Goal: Book appointment/travel/reservation

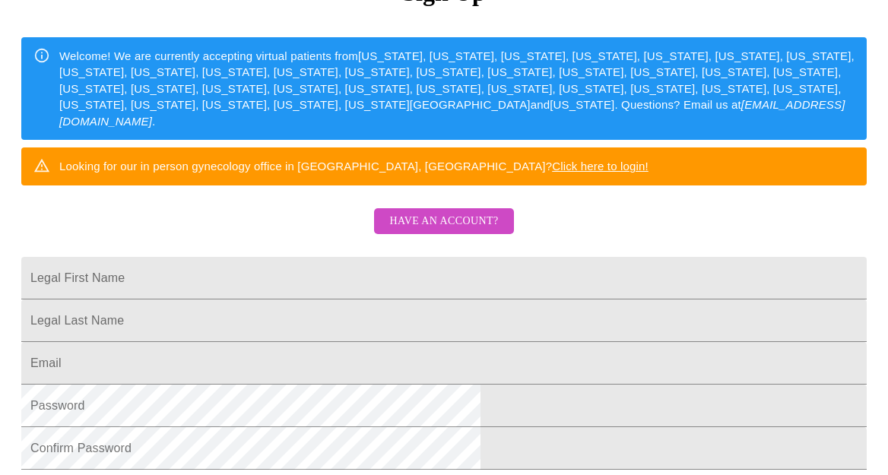
scroll to position [211, 0]
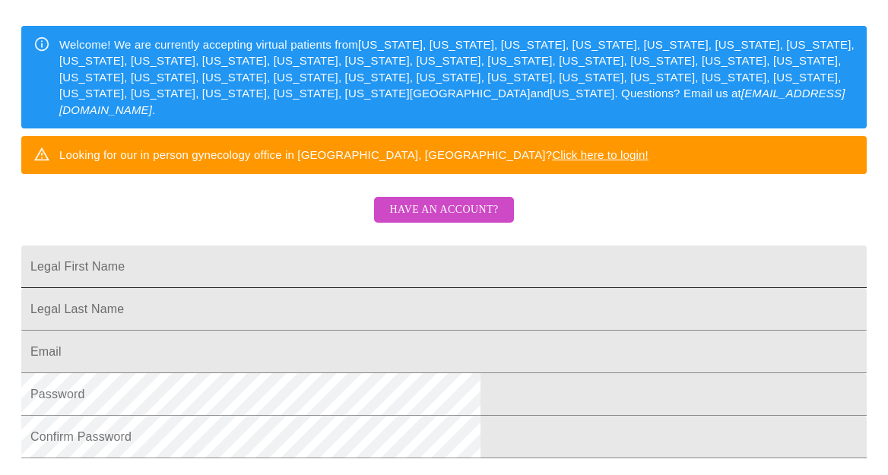
click at [363, 288] on input "Legal First Name" at bounding box center [443, 267] width 845 height 43
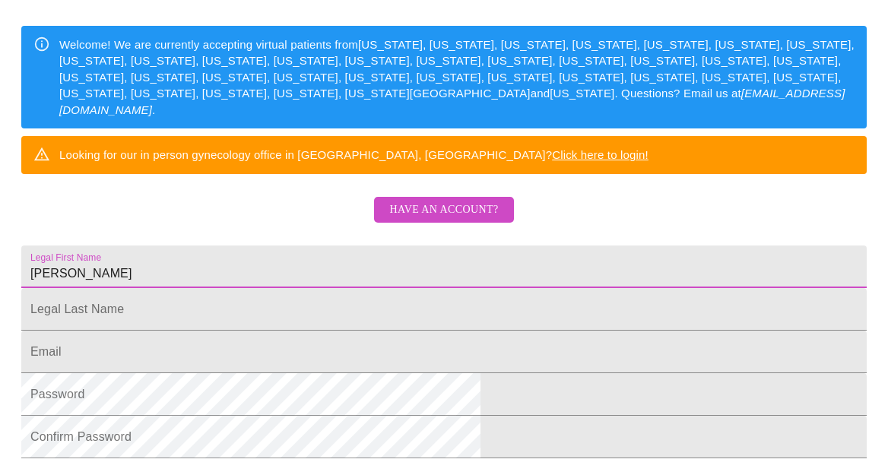
type input "[PERSON_NAME]"
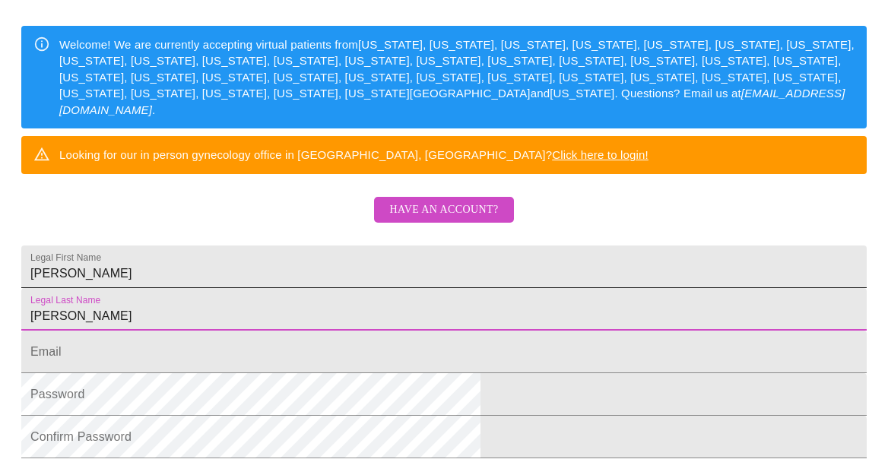
type input "[PERSON_NAME]"
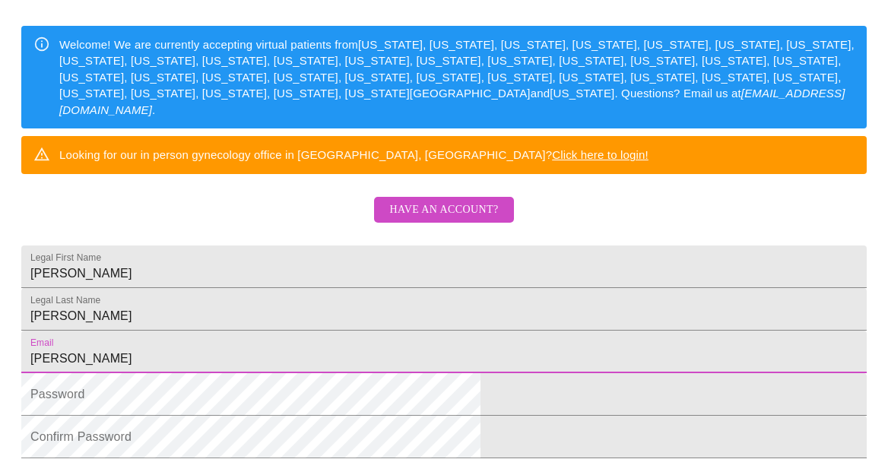
type input "[PERSON_NAME]"
type input "[PERSON_NAME][EMAIL_ADDRESS][DOMAIN_NAME]"
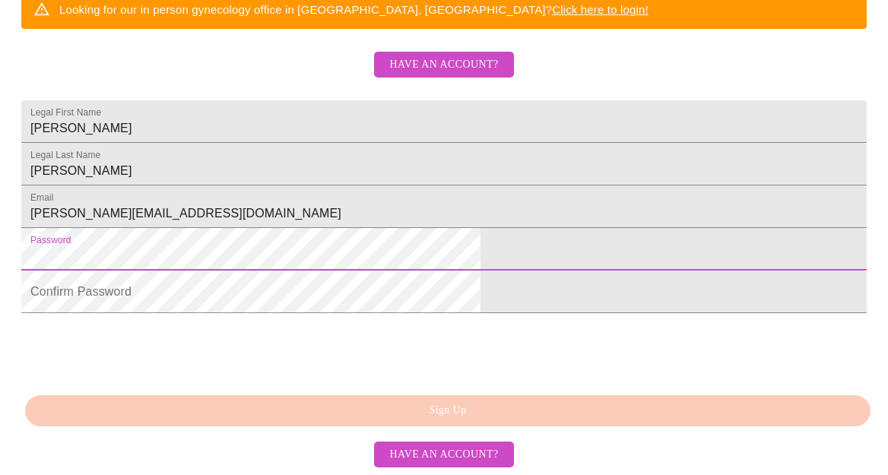
scroll to position [453, 0]
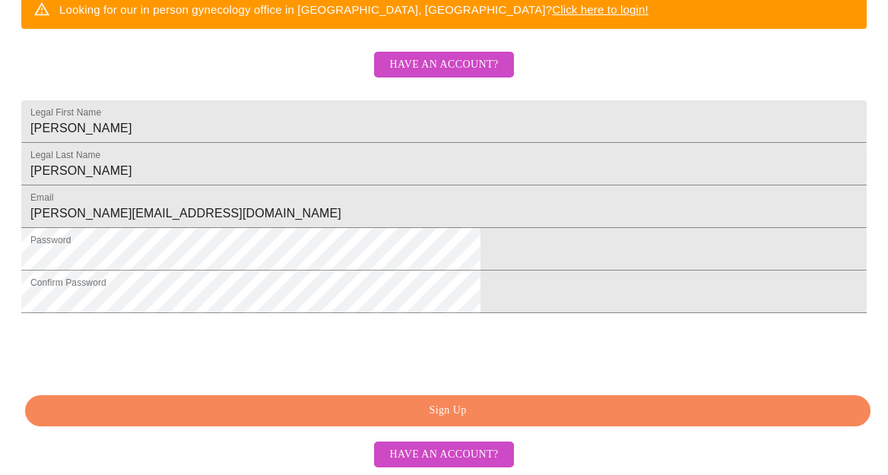
click at [489, 403] on span "Sign Up" at bounding box center [448, 410] width 810 height 19
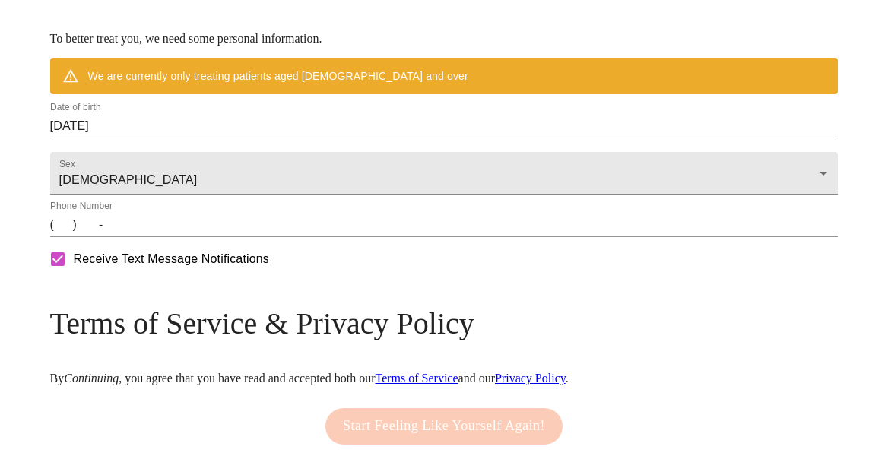
scroll to position [684, 0]
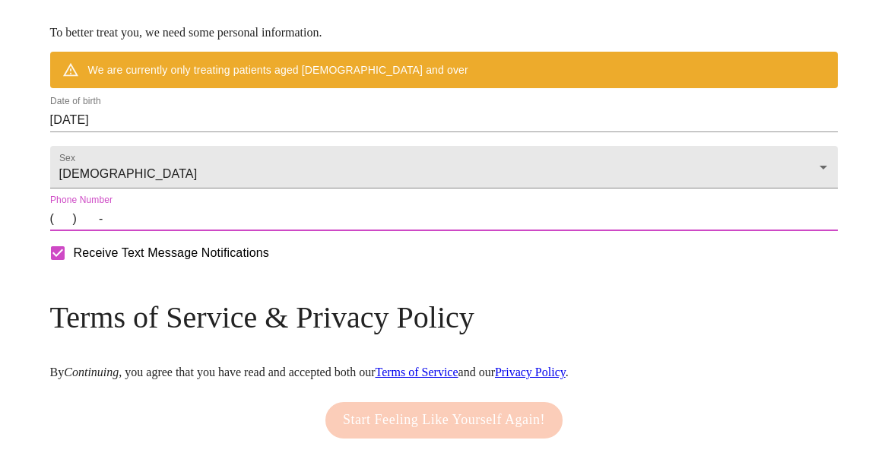
click at [154, 231] on input "(   )    -" at bounding box center [444, 219] width 788 height 24
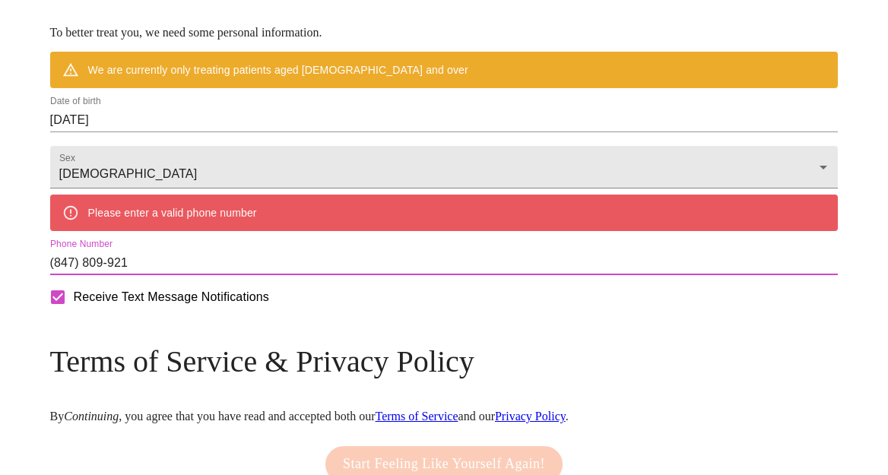
type input "[PHONE_NUMBER]"
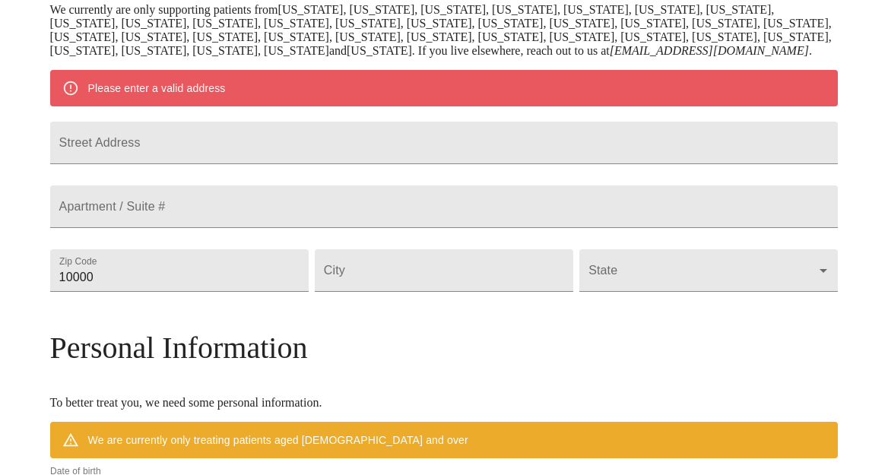
scroll to position [309, 0]
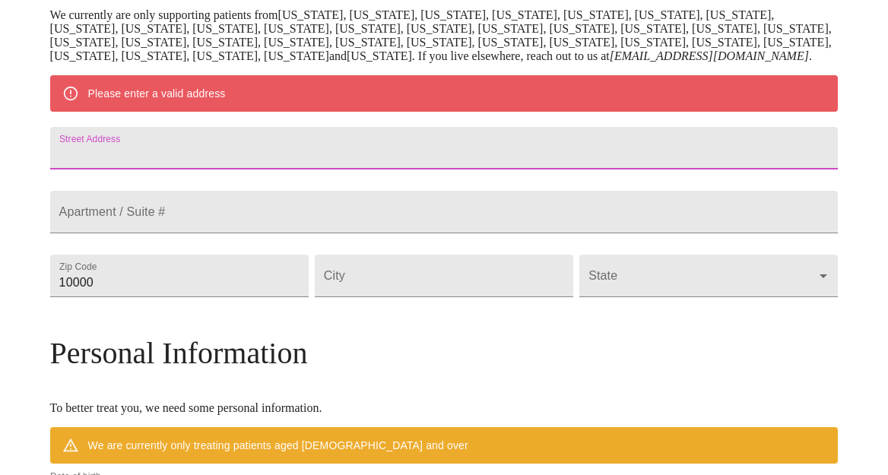
click at [236, 170] on input "Street Address" at bounding box center [444, 148] width 788 height 43
type input "5120 Red"
type input "[STREET_ADDRESS]"
drag, startPoint x: 202, startPoint y: 365, endPoint x: 131, endPoint y: 364, distance: 70.7
click at [131, 364] on div "MyMenopauseRx Welcome to MyMenopauseRx Since it's your first time here, you'll …" at bounding box center [444, 296] width 788 height 1199
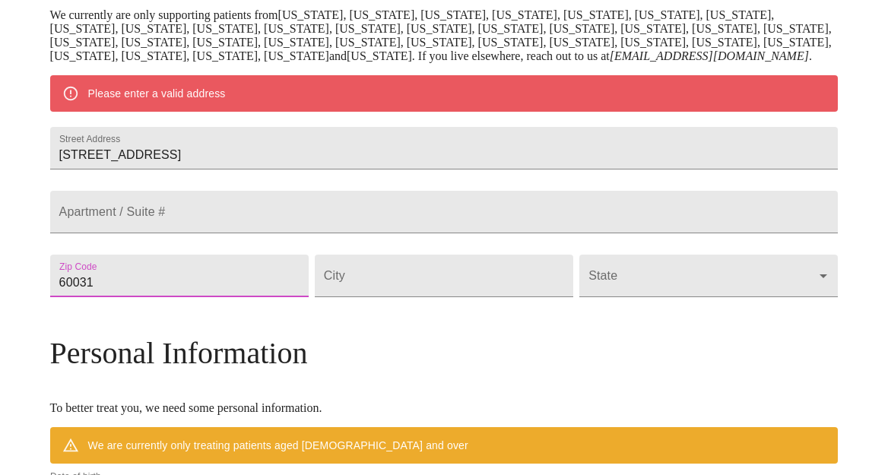
type input "60031"
type input "Gurnee"
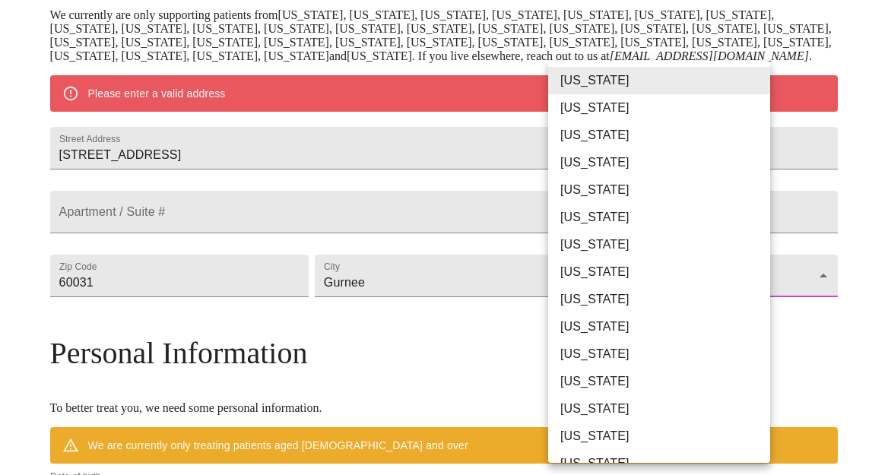
click at [570, 369] on body "MyMenopauseRx Welcome to MyMenopauseRx Since it's your first time here, you'll …" at bounding box center [444, 296] width 876 height 1199
click at [575, 416] on li "[US_STATE]" at bounding box center [659, 408] width 222 height 27
type input "[US_STATE]"
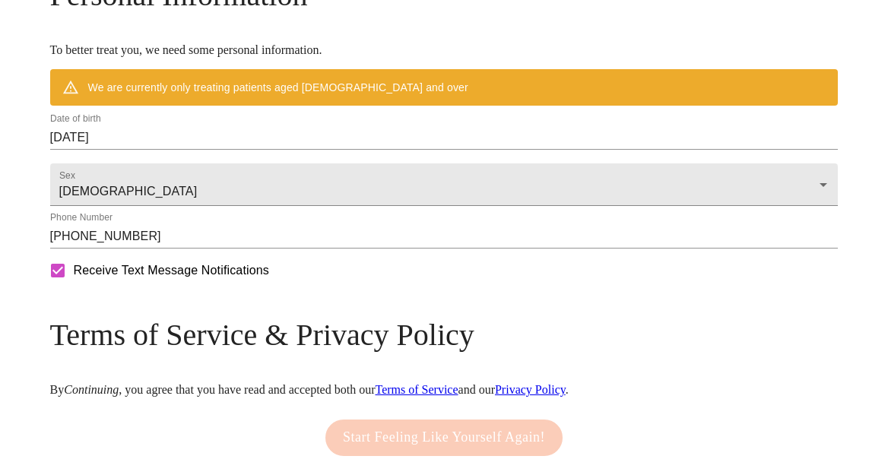
scroll to position [623, 0]
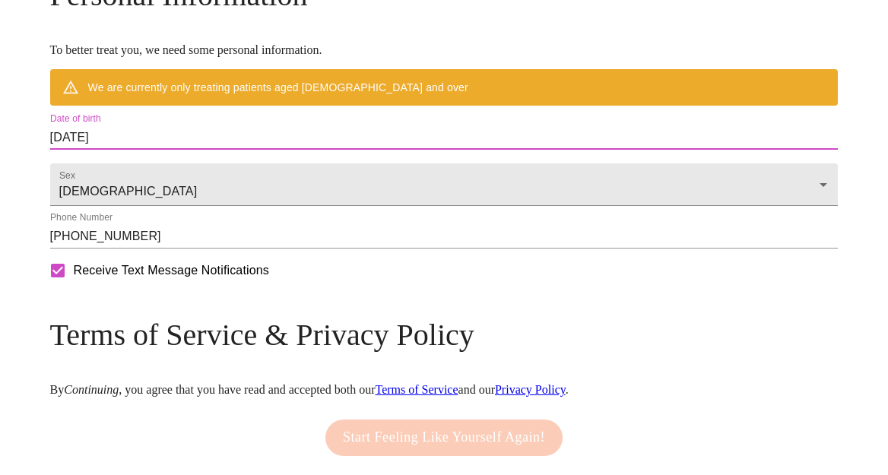
drag, startPoint x: 220, startPoint y: 211, endPoint x: 129, endPoint y: 205, distance: 90.6
click at [369, 150] on input "[DATE]" at bounding box center [444, 137] width 788 height 24
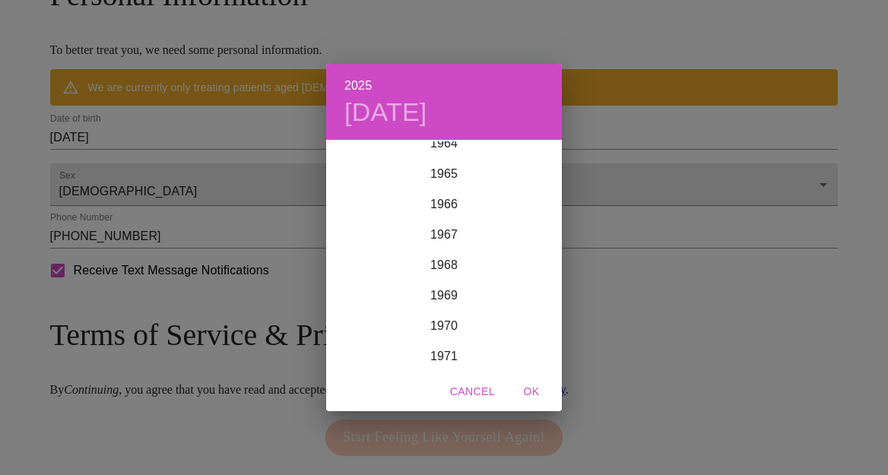
scroll to position [1986, 0]
click at [445, 300] on div "1969" at bounding box center [444, 299] width 236 height 30
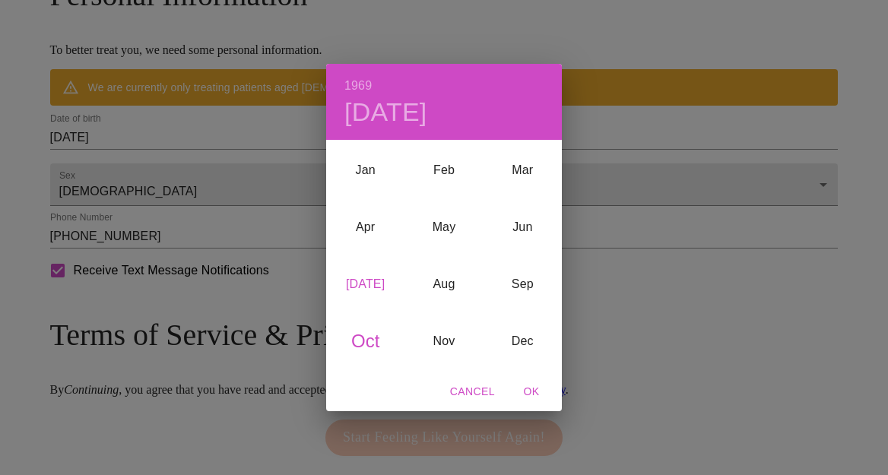
click at [368, 282] on div "[DATE]" at bounding box center [365, 283] width 78 height 57
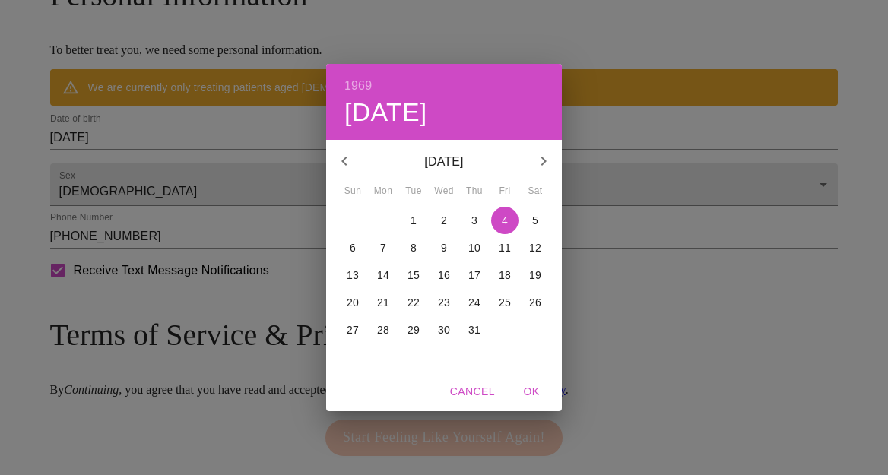
click at [420, 277] on p "15" at bounding box center [413, 275] width 12 height 15
click at [528, 379] on button "OK" at bounding box center [531, 392] width 49 height 28
type input "[DATE]"
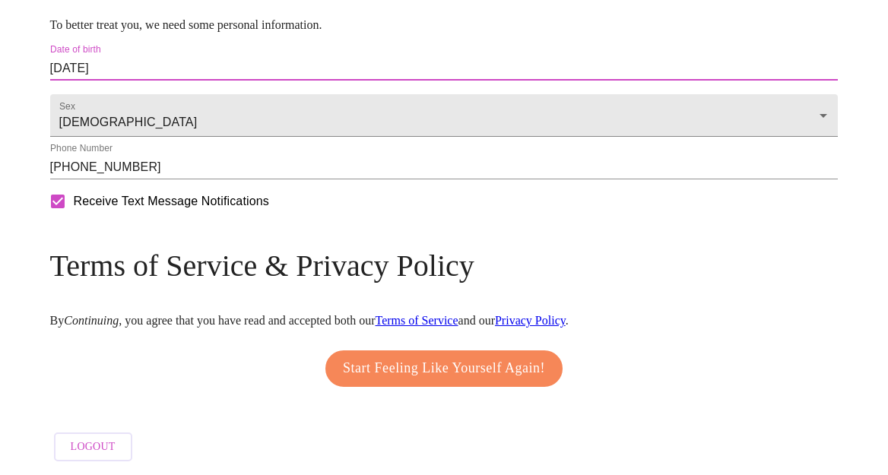
scroll to position [731, 0]
click at [398, 364] on span "Start Feeling Like Yourself Again!" at bounding box center [444, 368] width 202 height 24
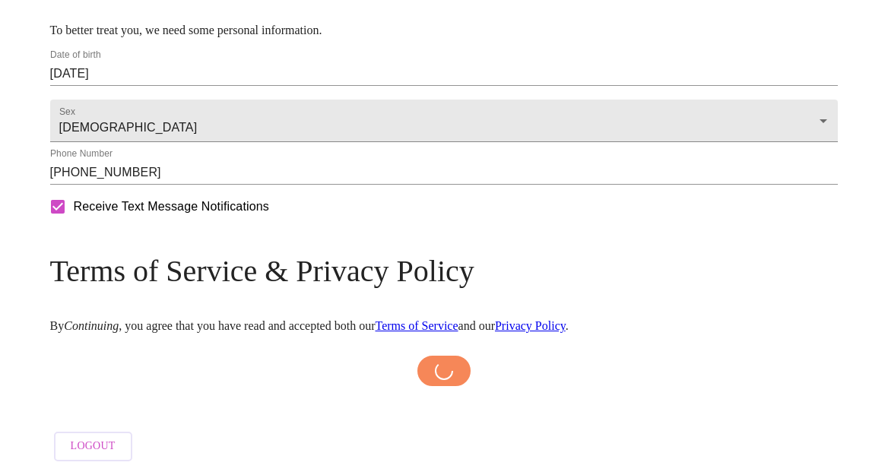
scroll to position [726, 0]
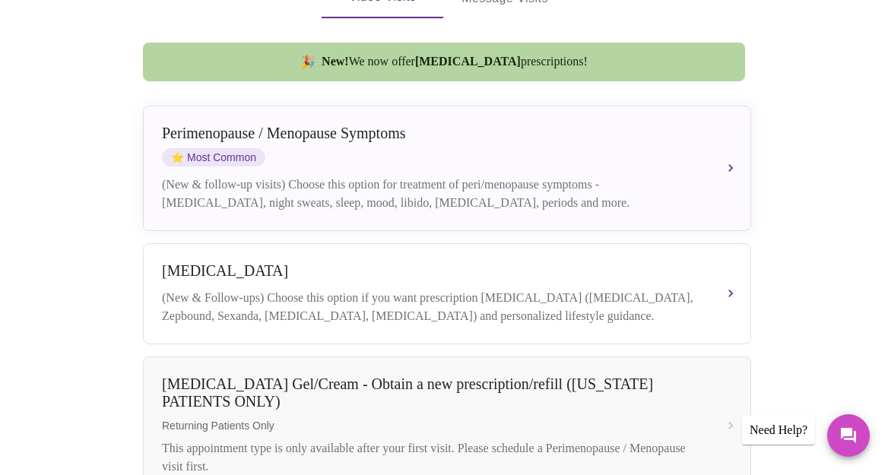
scroll to position [398, 0]
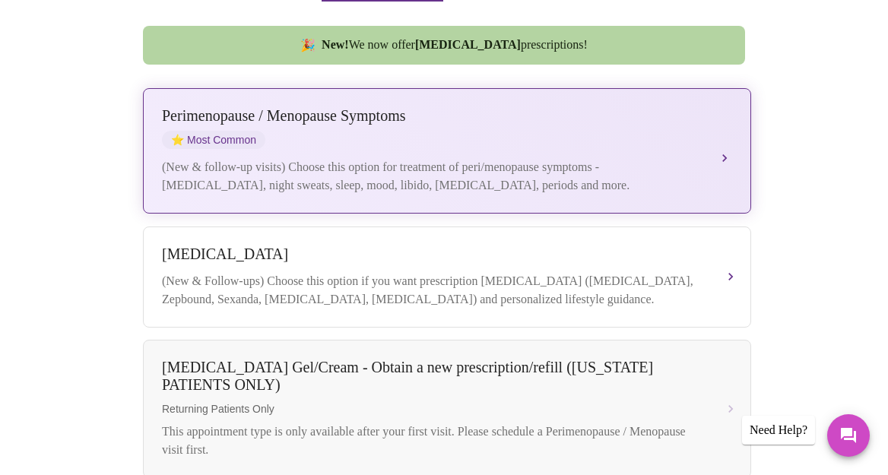
click at [493, 158] on div "(New & follow-up visits) Choose this option for treatment of peri/menopause sym…" at bounding box center [432, 176] width 540 height 36
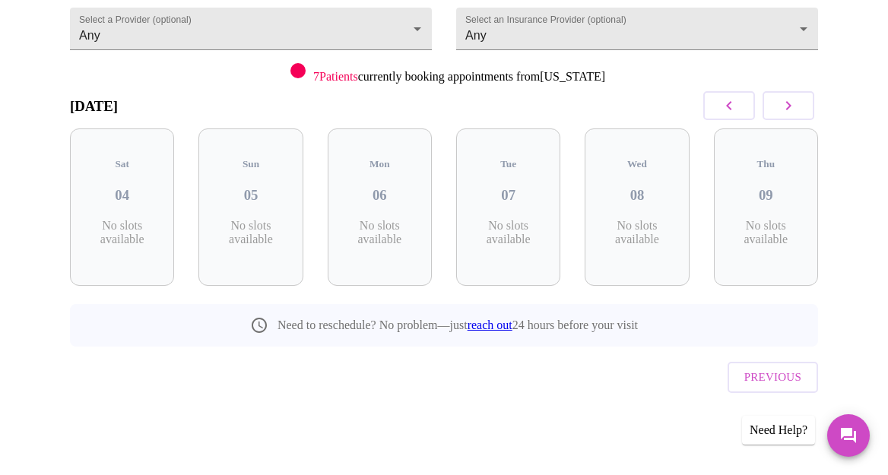
scroll to position [144, 0]
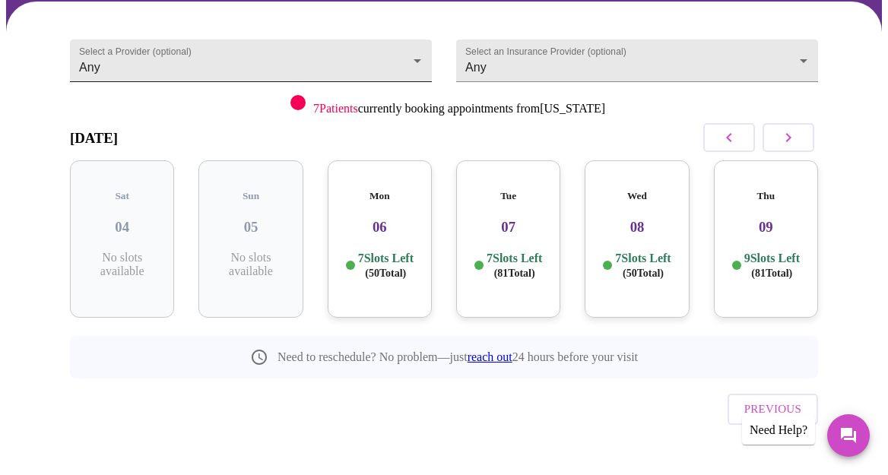
click at [218, 58] on body "MyMenopauseRx Appointments Messaging Labs Uploads Medications Community Refer a…" at bounding box center [444, 181] width 876 height 638
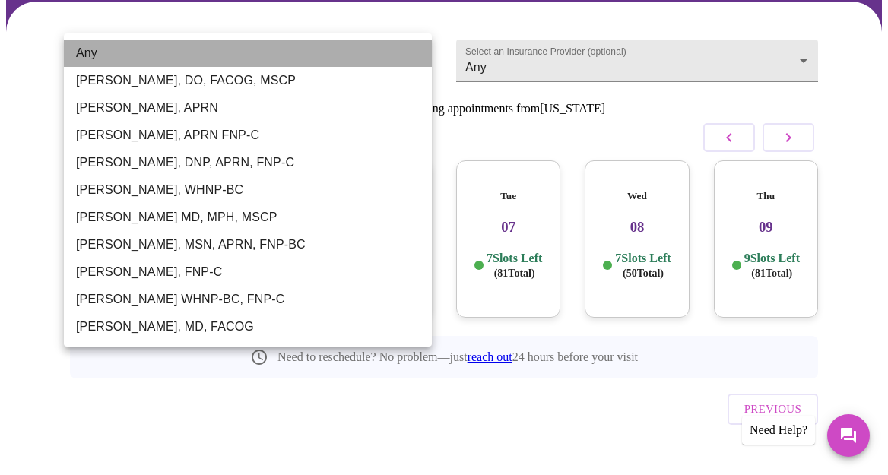
click at [233, 56] on li "Any" at bounding box center [248, 53] width 368 height 27
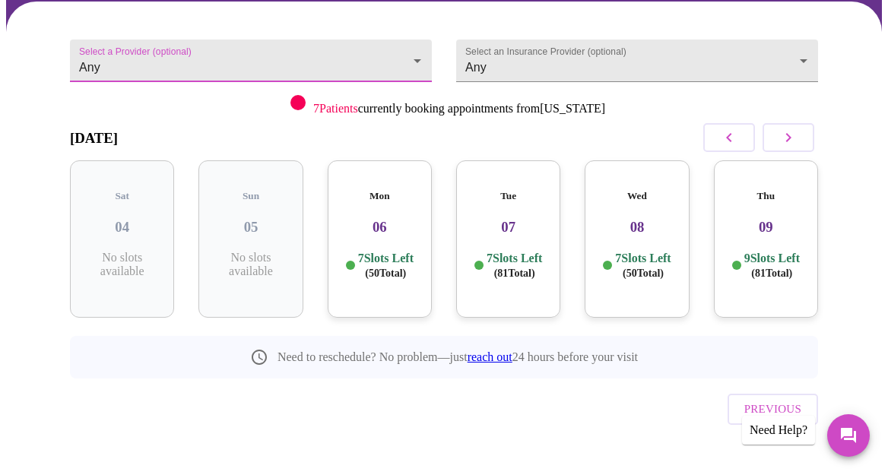
click at [494, 251] on p "7 Slots Left ( 81 Total)" at bounding box center [513, 266] width 55 height 30
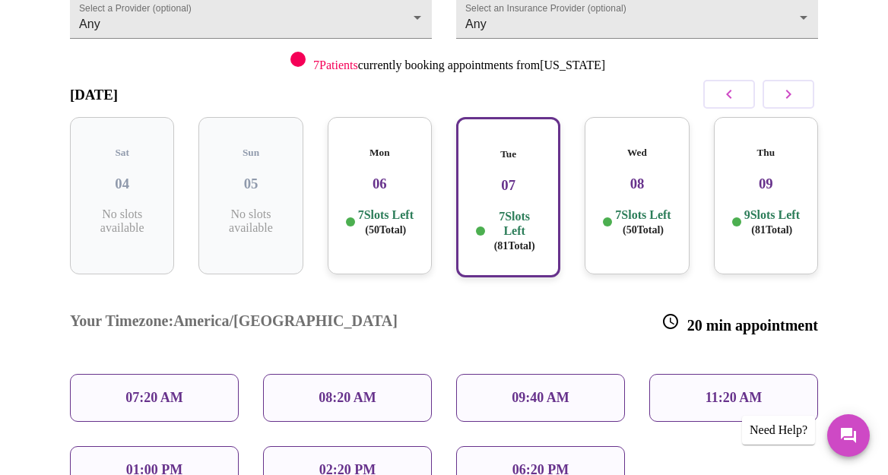
scroll to position [242, 0]
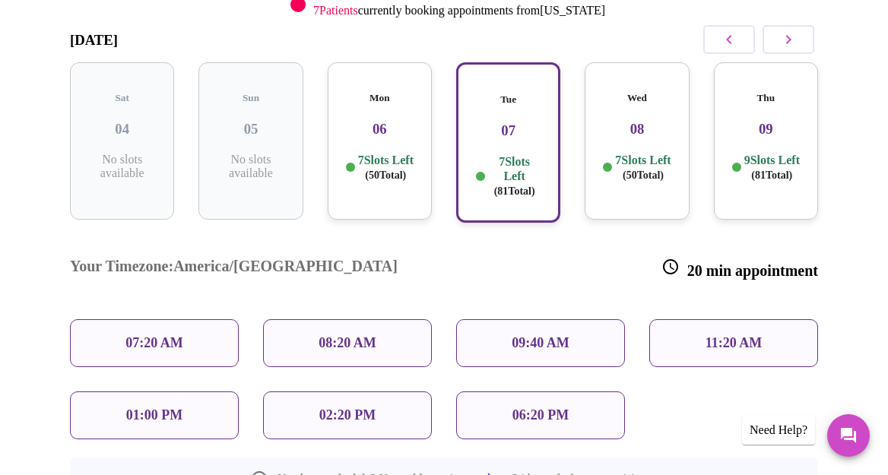
click at [368, 407] on p "02:20 PM" at bounding box center [347, 415] width 56 height 16
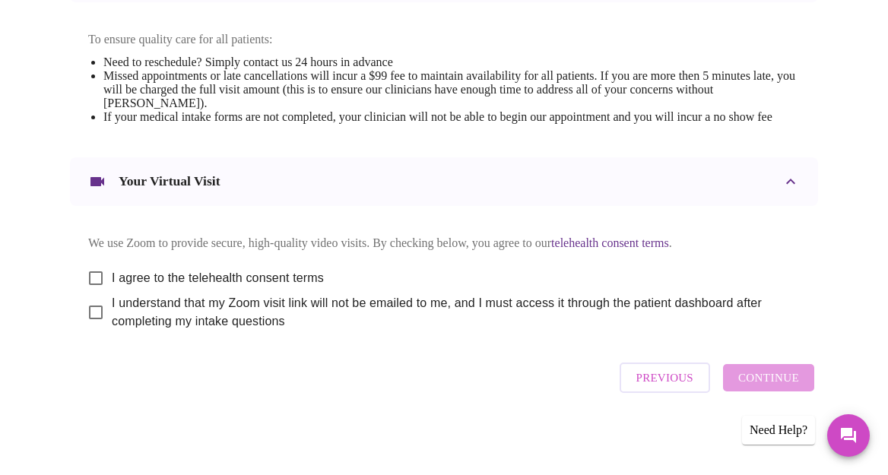
scroll to position [707, 0]
click at [92, 270] on input "I agree to the telehealth consent terms" at bounding box center [96, 278] width 32 height 32
checkbox input "true"
click at [90, 312] on input "I understand that my Zoom visit link will not be emailed to me, and I must acce…" at bounding box center [96, 312] width 32 height 32
checkbox input "true"
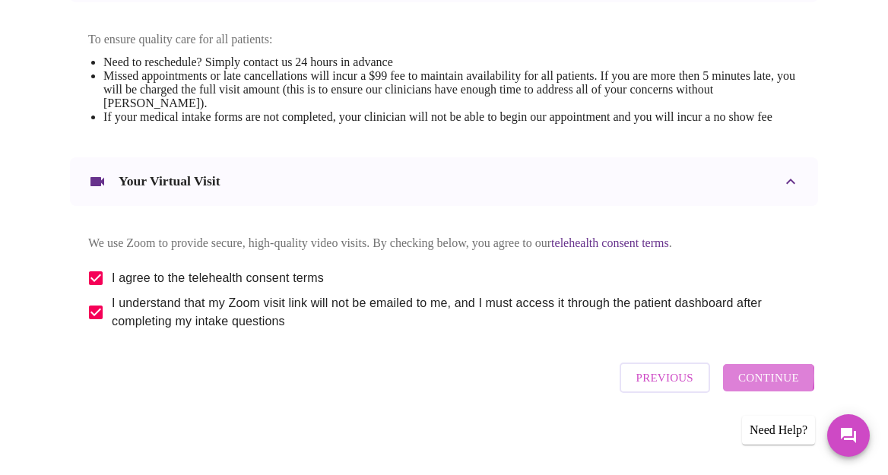
click at [764, 382] on span "Continue" at bounding box center [768, 378] width 61 height 20
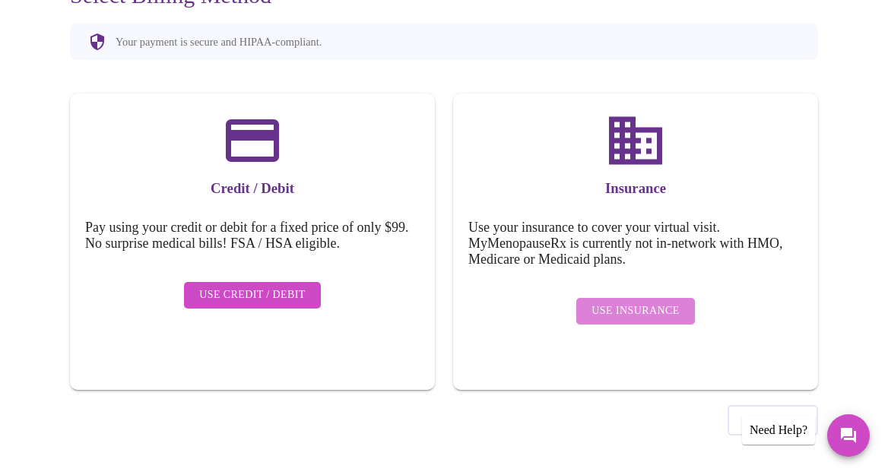
click at [641, 302] on span "Use Insurance" at bounding box center [634, 311] width 87 height 19
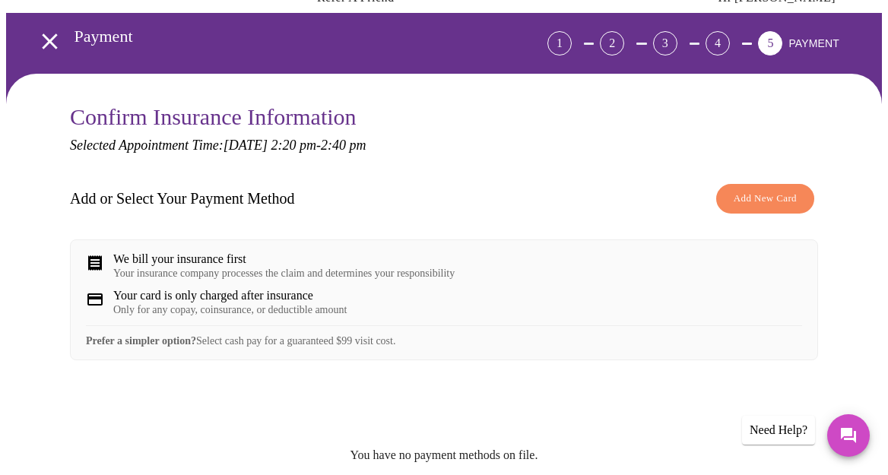
scroll to position [86, 0]
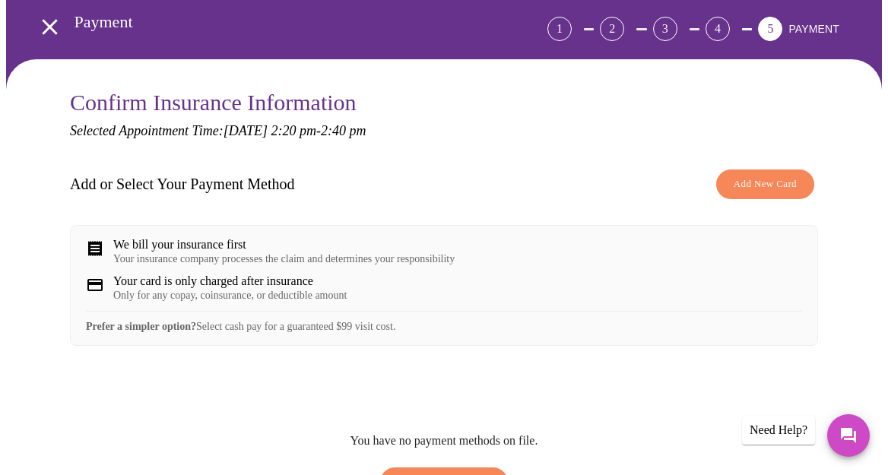
click at [414, 255] on div "Your insurance company processes the claim and determines your responsibility" at bounding box center [283, 259] width 341 height 12
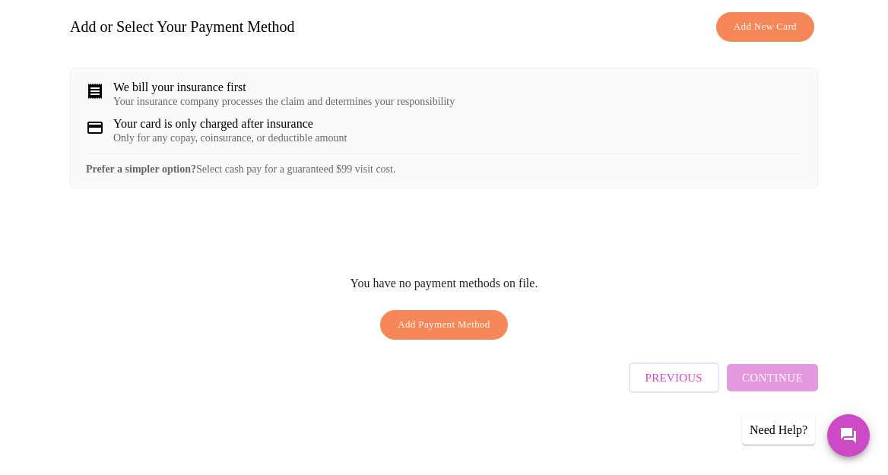
scroll to position [247, 0]
click at [433, 328] on span "Add Payment Method" at bounding box center [444, 324] width 93 height 17
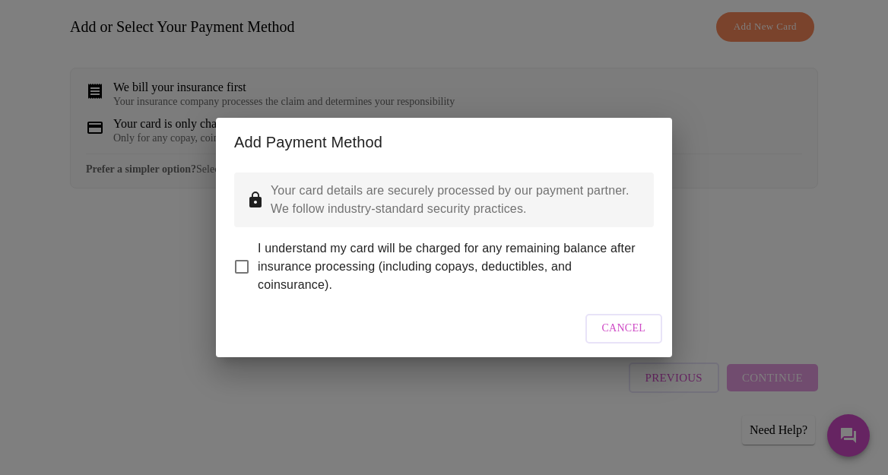
click at [244, 259] on input "I understand my card will be charged for any remaining balance after insurance …" at bounding box center [242, 267] width 32 height 32
checkbox input "true"
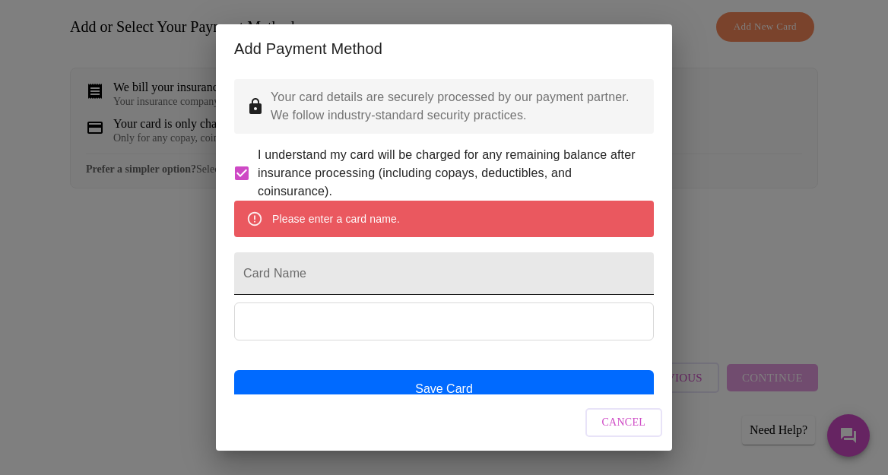
click at [474, 295] on input "Card Name" at bounding box center [444, 273] width 420 height 43
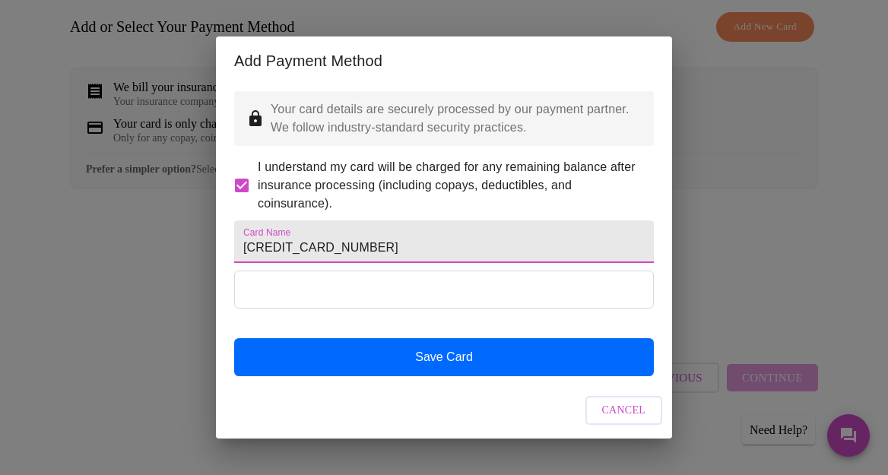
type input "[CREDIT_CARD_NUMBER]"
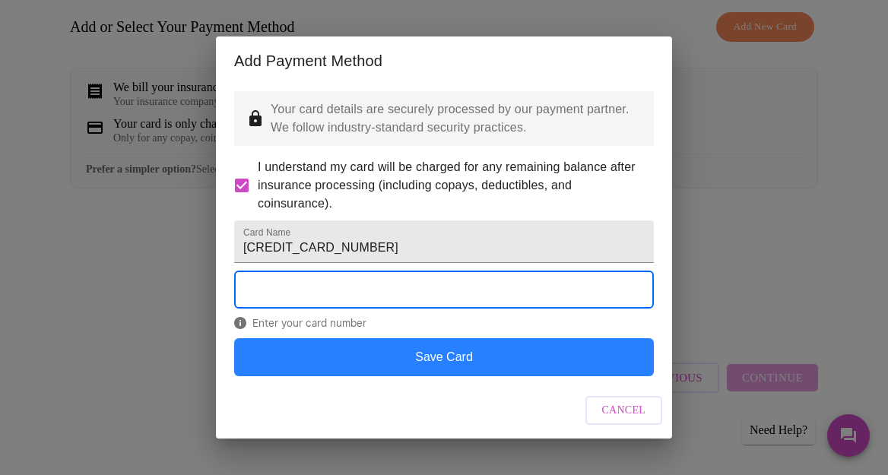
click at [455, 376] on button "Save Card" at bounding box center [444, 357] width 420 height 38
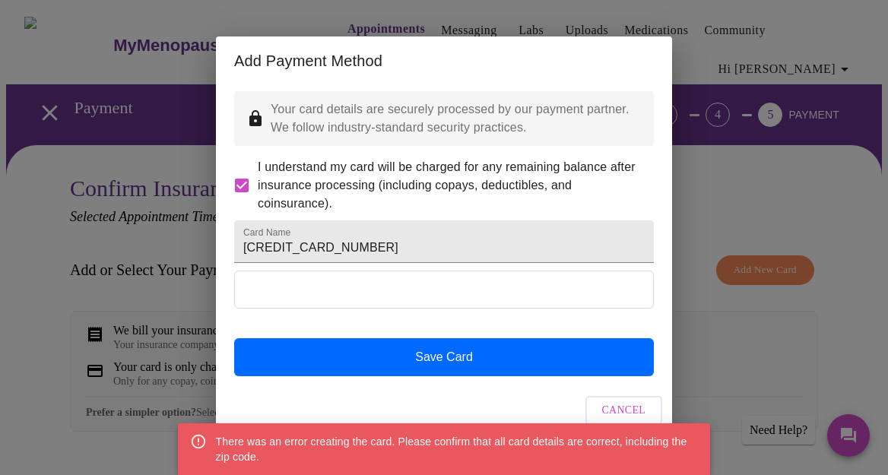
scroll to position [15, 0]
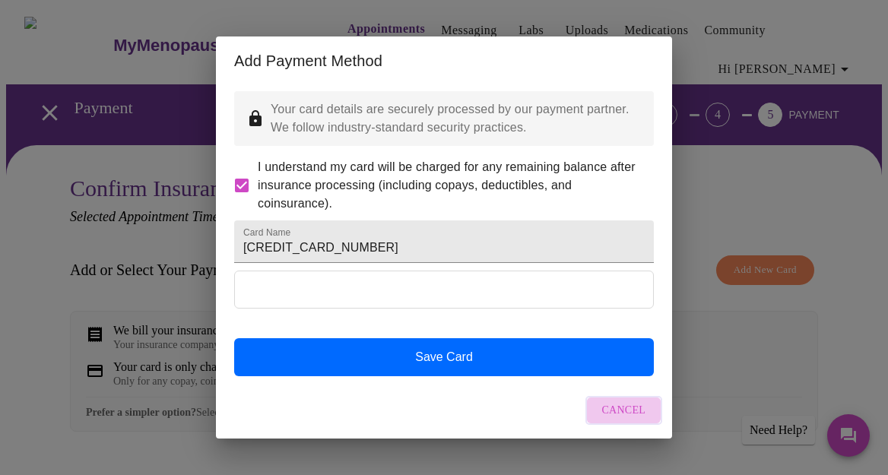
click at [610, 413] on span "Cancel" at bounding box center [624, 410] width 44 height 19
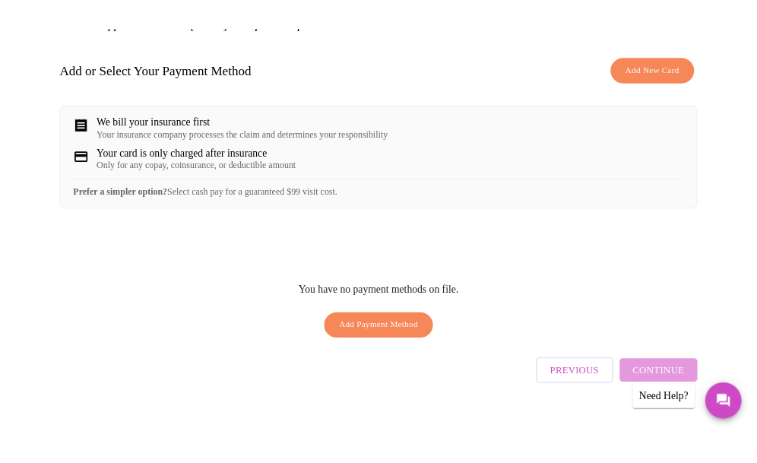
scroll to position [221, 0]
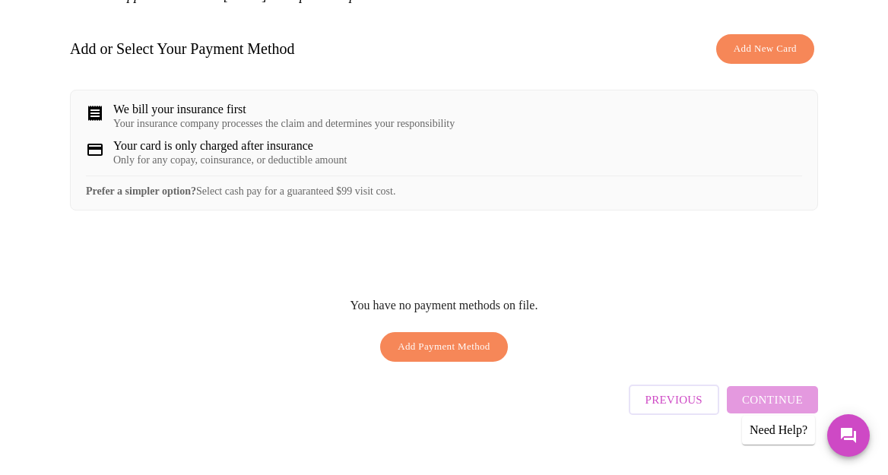
click at [698, 158] on div "Your card is only charged after insurance Only for any copay, coinsurance, or d…" at bounding box center [444, 152] width 716 height 27
